Goal: Navigation & Orientation: Find specific page/section

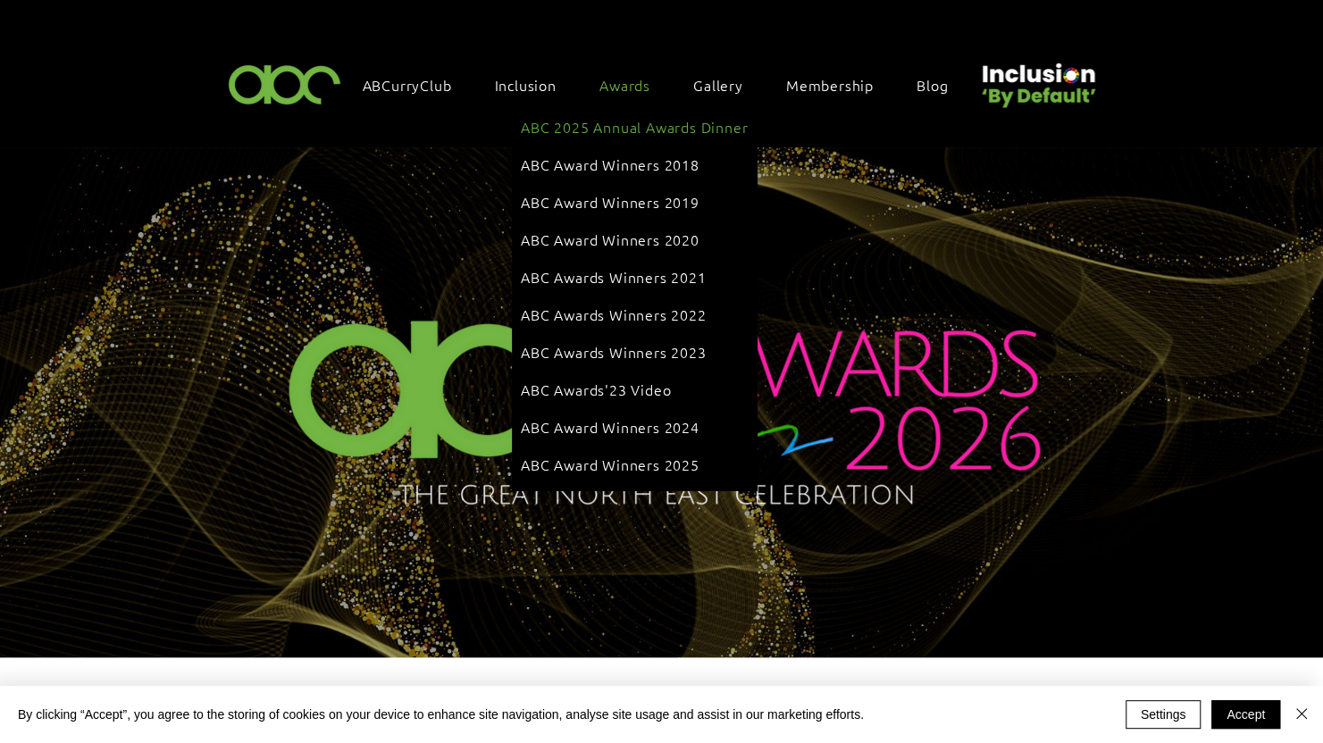
click at [624, 70] on div "Awards" at bounding box center [634, 85] width 87 height 38
click at [629, 455] on span "ABC Award Winners 2025" at bounding box center [610, 465] width 179 height 20
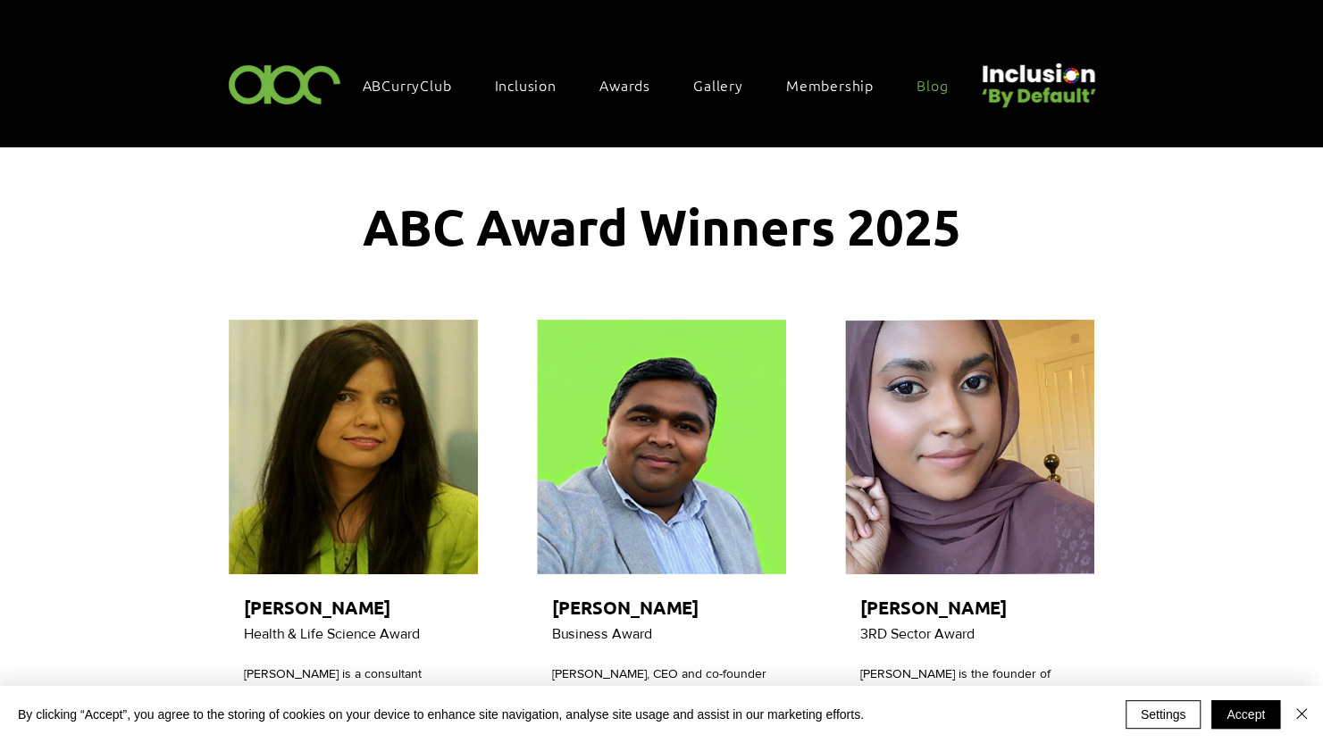
click at [935, 79] on span "Blog" at bounding box center [932, 85] width 31 height 20
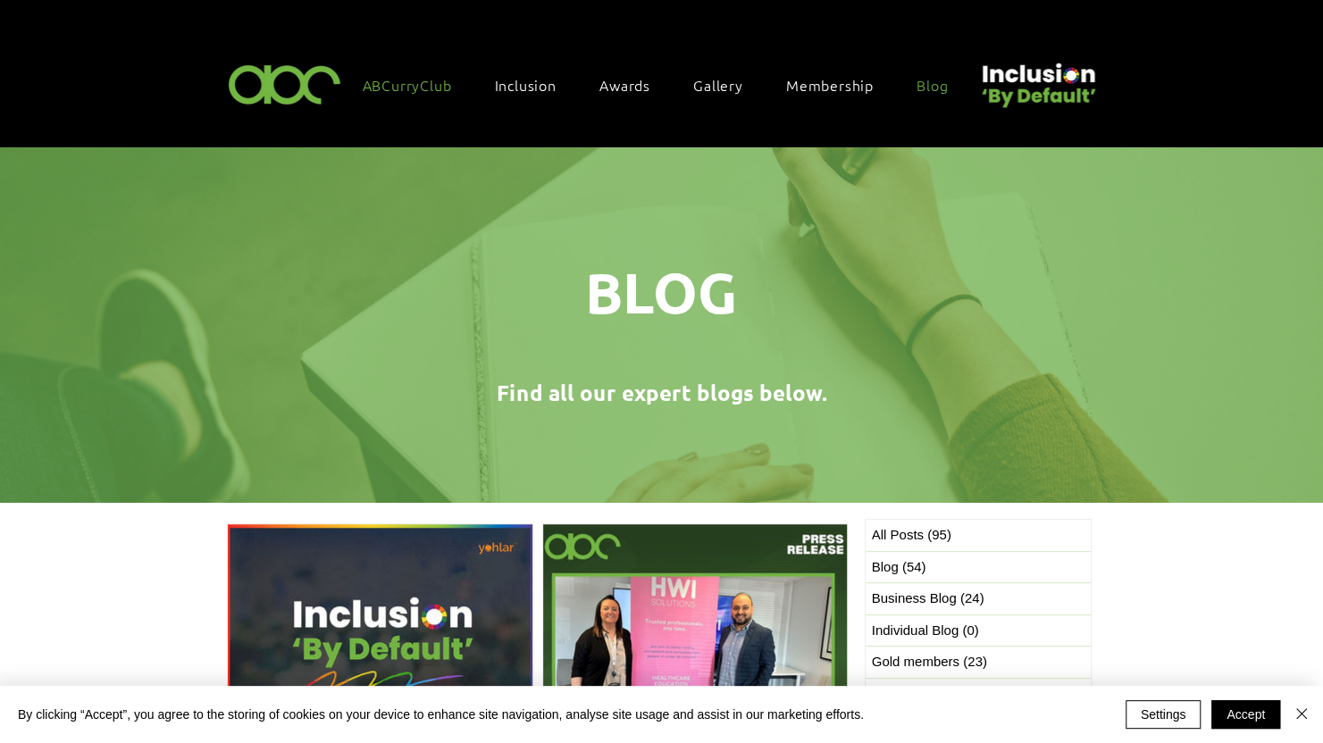
click at [400, 84] on span "ABCurryClub" at bounding box center [407, 85] width 89 height 20
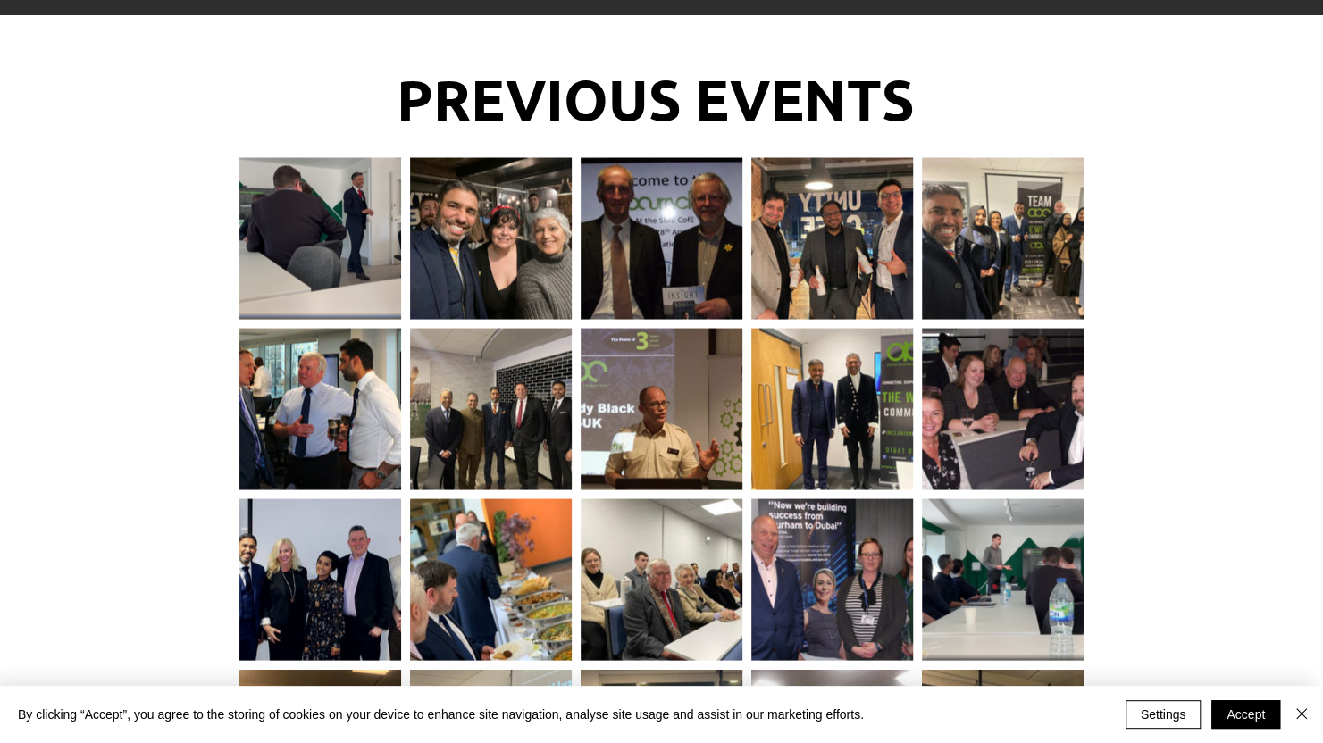
scroll to position [1876, 0]
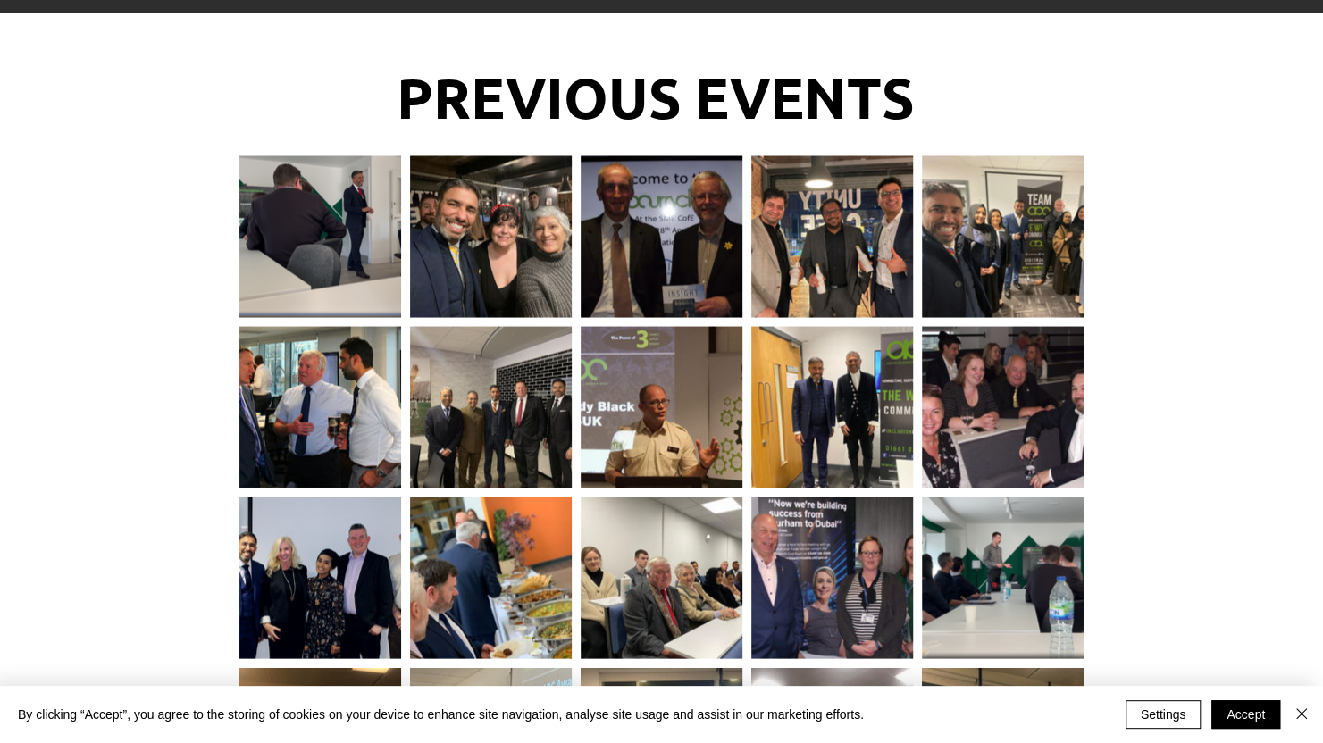
click at [659, 377] on div at bounding box center [662, 399] width 162 height 146
click at [334, 227] on div at bounding box center [320, 228] width 162 height 146
click at [736, 418] on div at bounding box center [662, 399] width 162 height 146
click at [661, 402] on div at bounding box center [662, 399] width 162 height 146
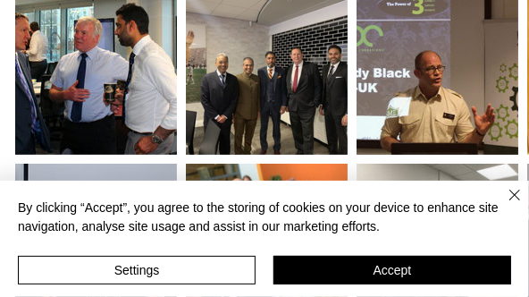
scroll to position [2198, 0]
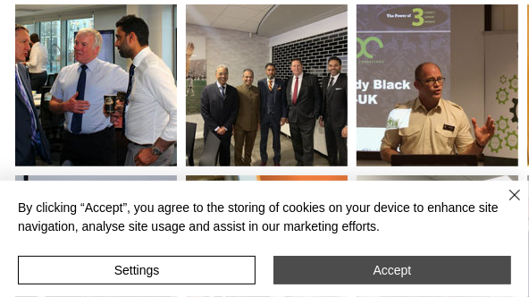
click at [369, 270] on button "Accept" at bounding box center [392, 270] width 238 height 29
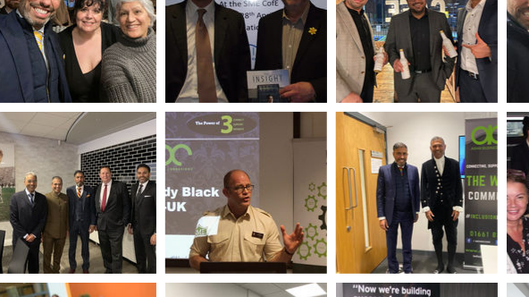
scroll to position [2091, 192]
